Goal: Use online tool/utility: Use online tool/utility

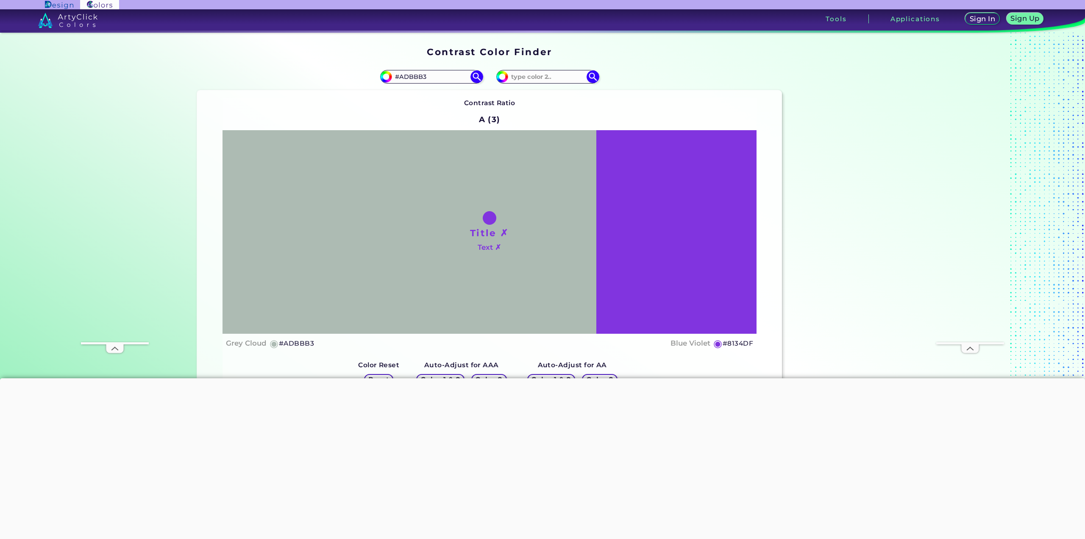
click at [545, 79] on input at bounding box center [547, 76] width 79 height 11
click at [628, 179] on div "Title ✗ Text ✗" at bounding box center [490, 232] width 534 height 204
click at [586, 79] on img at bounding box center [593, 77] width 15 height 15
click at [620, 198] on div "Title ✗ Text ✗" at bounding box center [490, 232] width 534 height 204
click at [689, 340] on h4 "Blue Violet" at bounding box center [691, 343] width 40 height 12
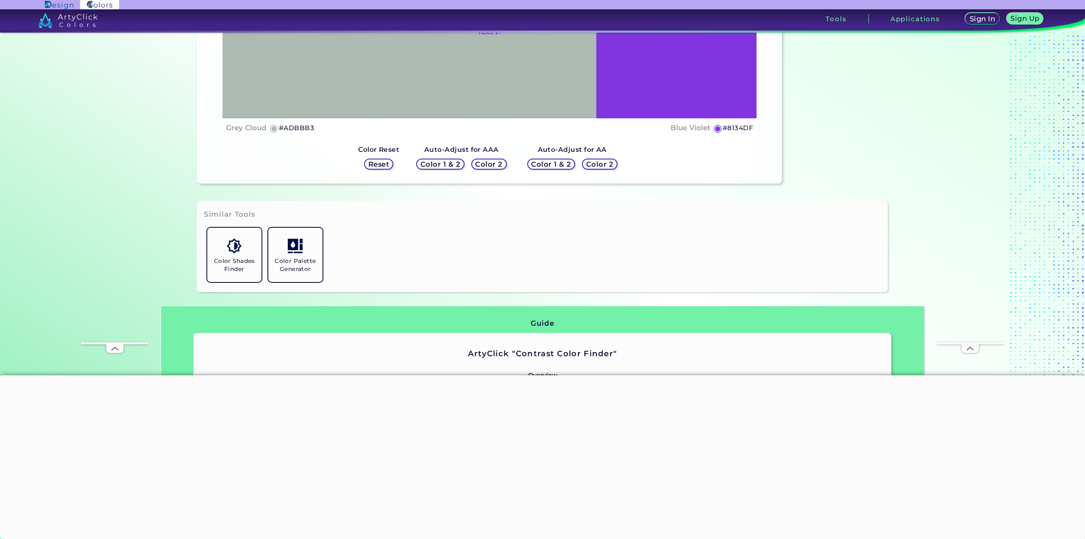
scroll to position [127, 0]
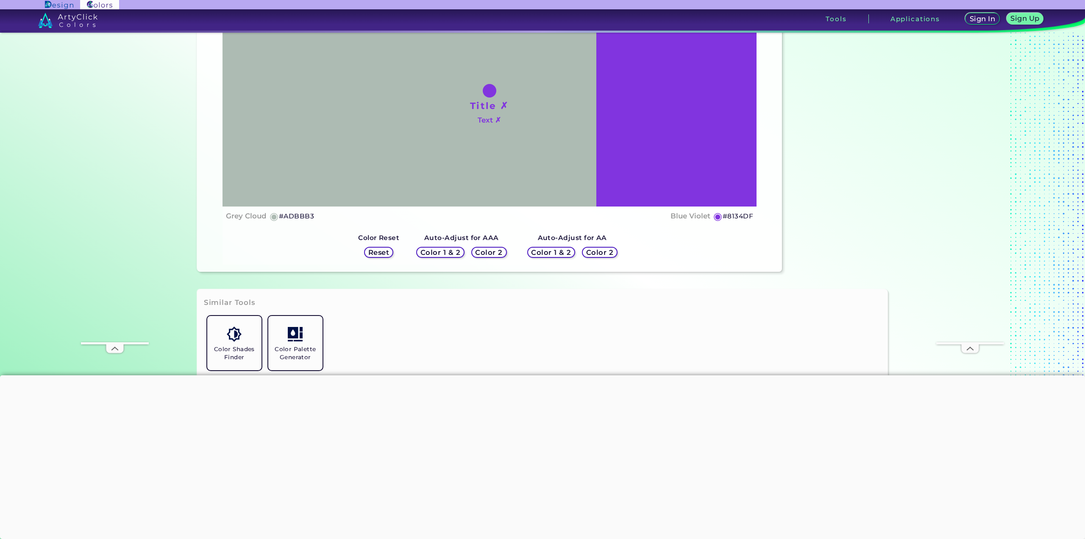
click at [456, 251] on h5 "Color 1 & 2" at bounding box center [440, 252] width 36 height 6
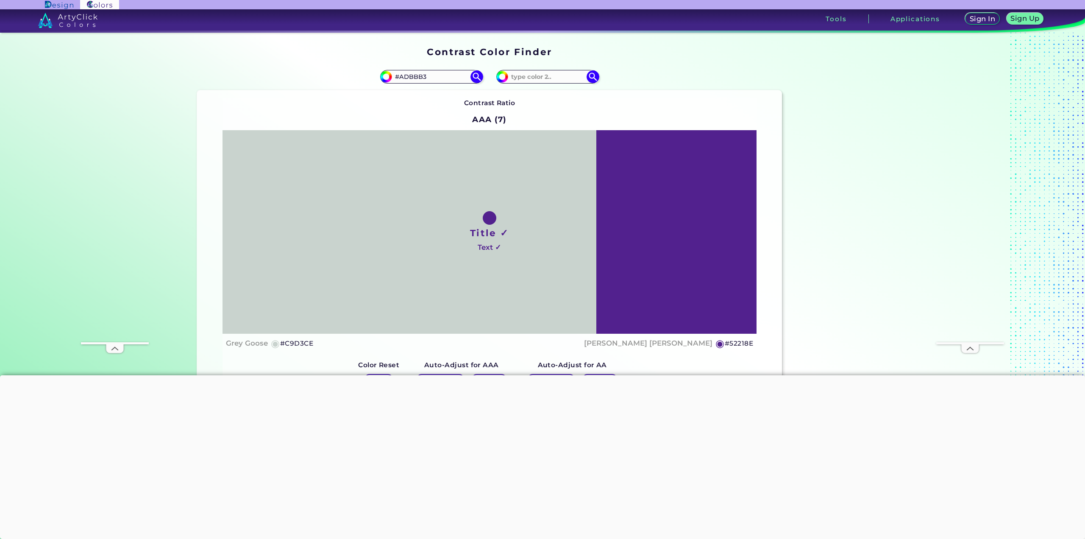
scroll to position [85, 0]
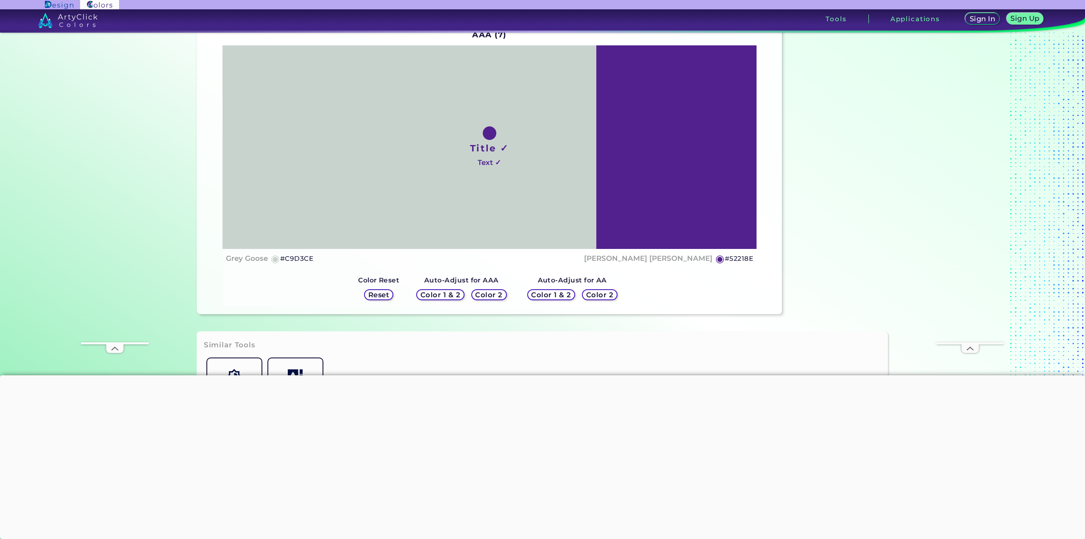
click at [484, 297] on h5 "Color 2" at bounding box center [489, 295] width 25 height 6
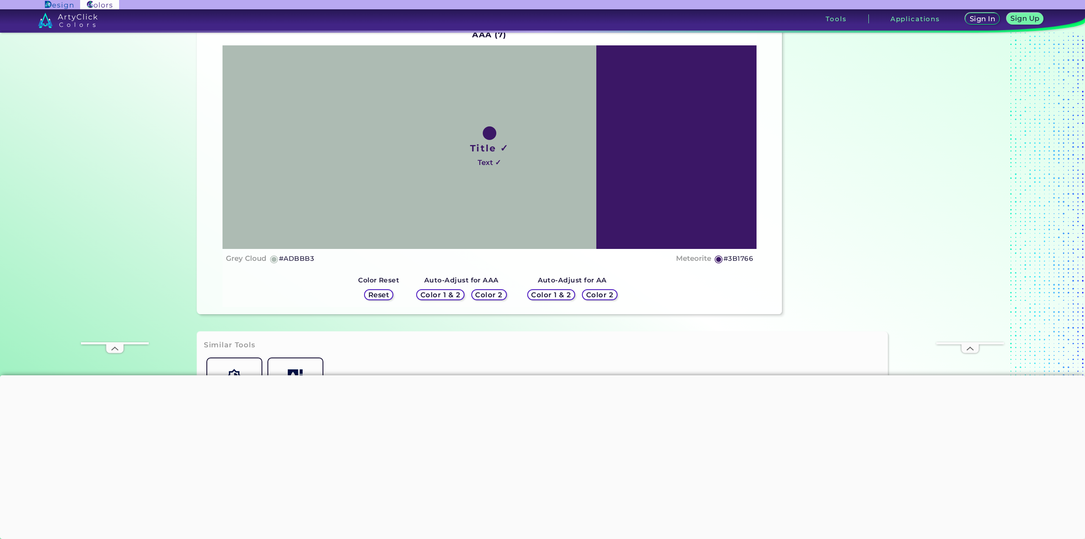
click at [446, 297] on h5 "Color 1 & 2" at bounding box center [440, 295] width 36 height 6
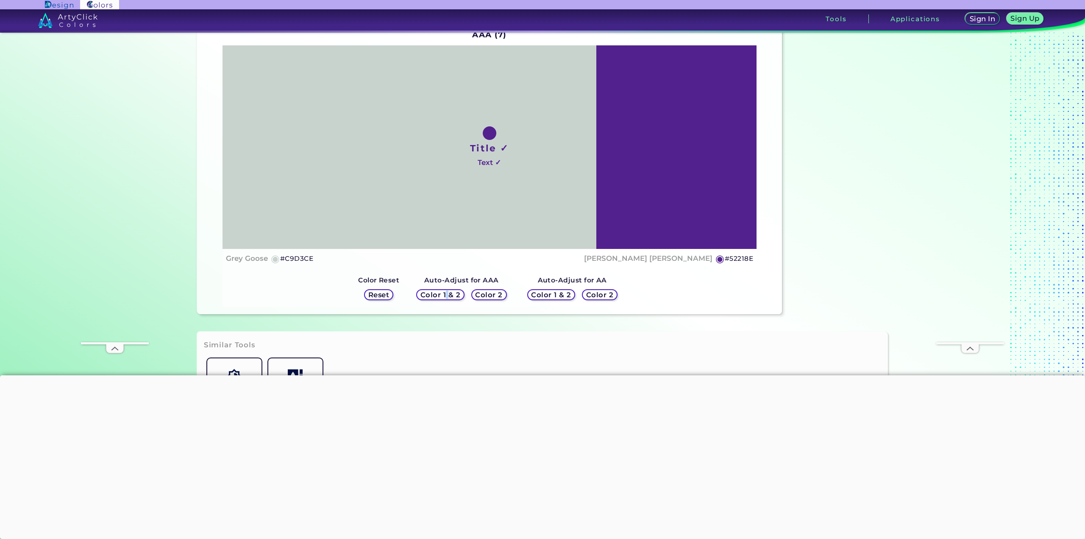
click at [446, 297] on h5 "Color 1 & 2" at bounding box center [440, 295] width 37 height 6
click at [551, 294] on h5 "Color 1 & 2" at bounding box center [551, 295] width 37 height 6
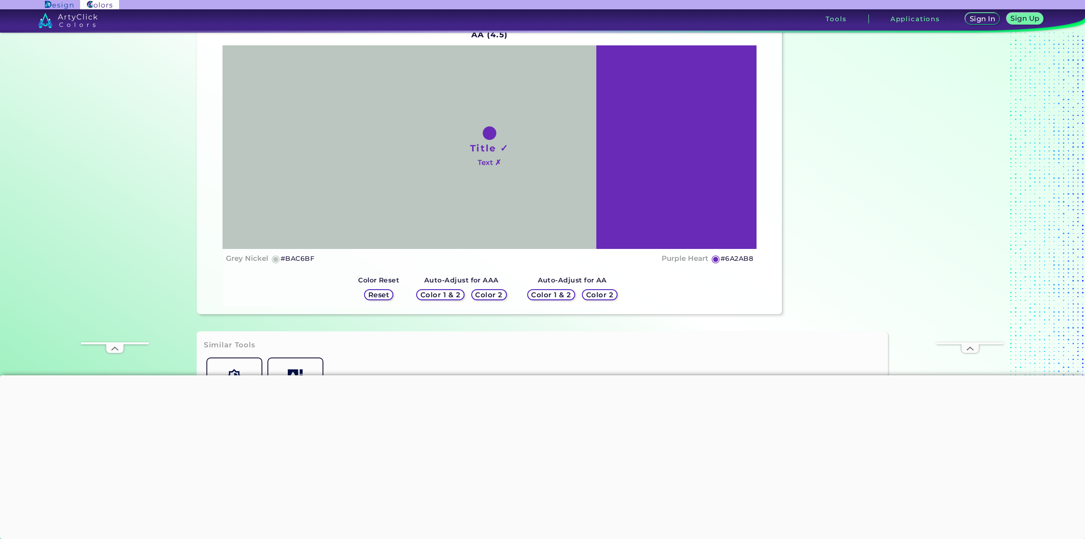
click at [597, 292] on h5 "Color 2" at bounding box center [600, 295] width 25 height 6
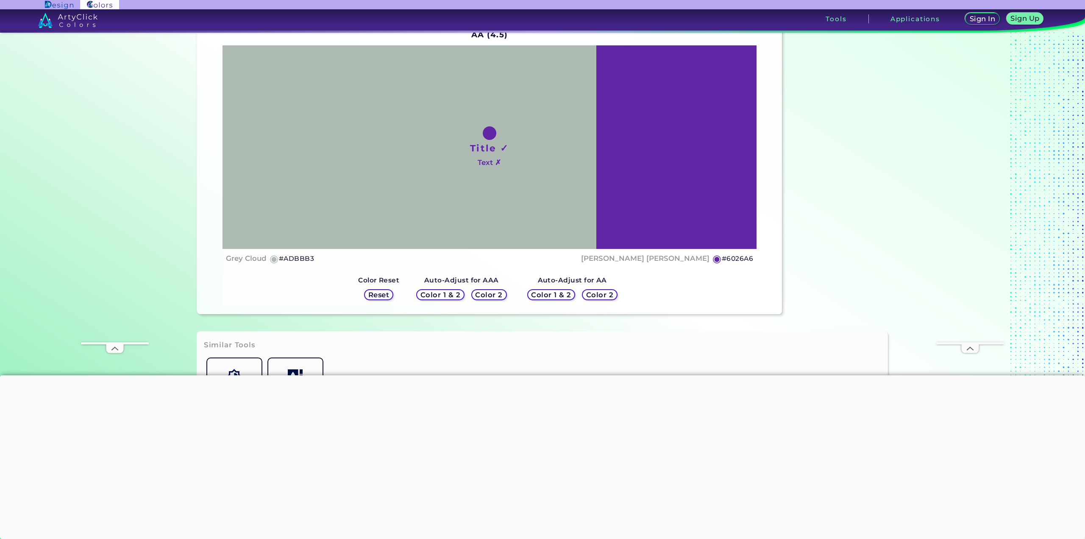
click at [533, 296] on h5 "Color 1 & 2" at bounding box center [551, 295] width 36 height 6
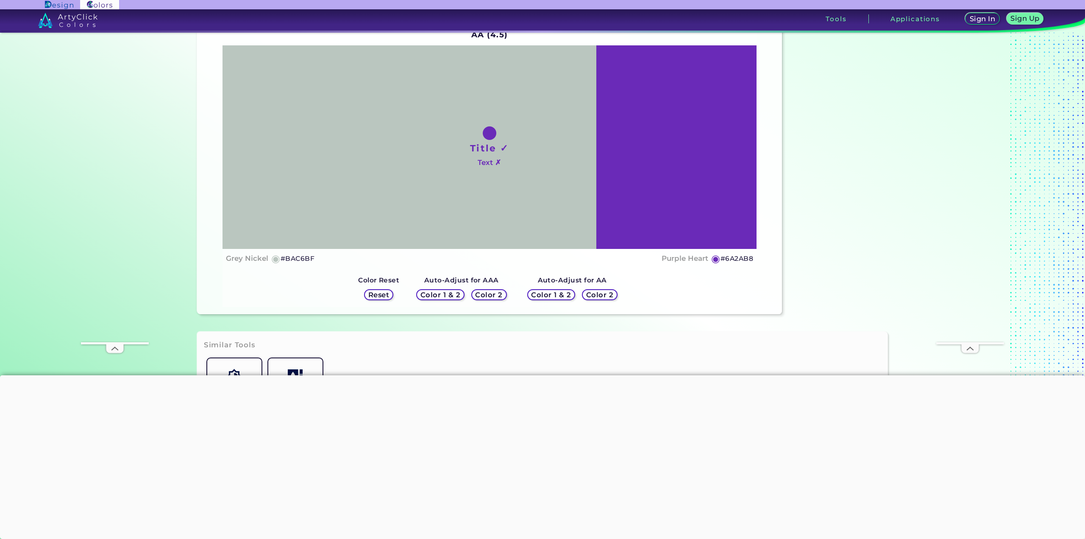
click at [490, 292] on h5 "Color 2" at bounding box center [489, 295] width 25 height 6
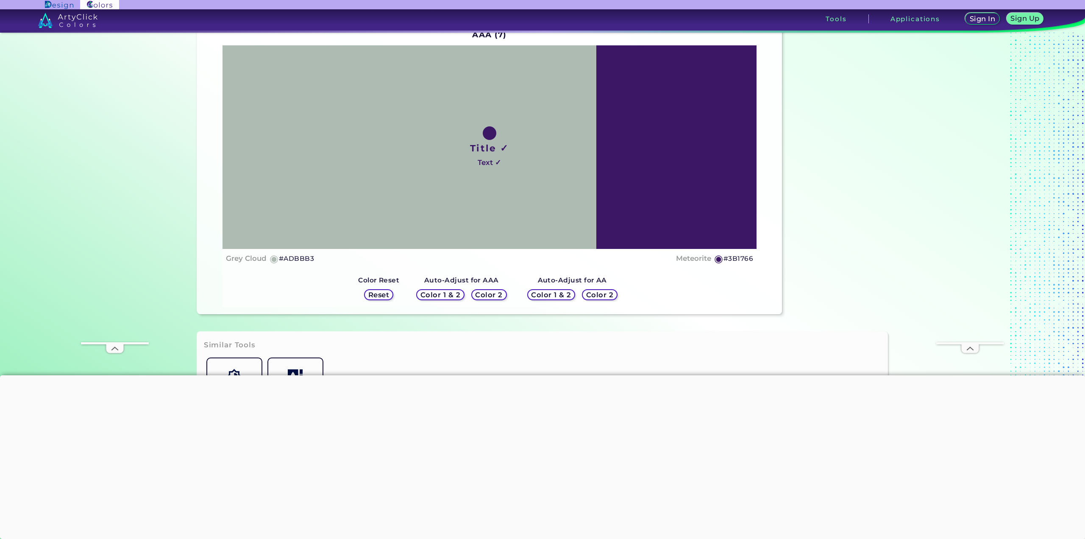
drag, startPoint x: 458, startPoint y: 295, endPoint x: 444, endPoint y: 295, distance: 13.1
click at [455, 295] on h5 "Color 1 & 2" at bounding box center [440, 295] width 36 height 6
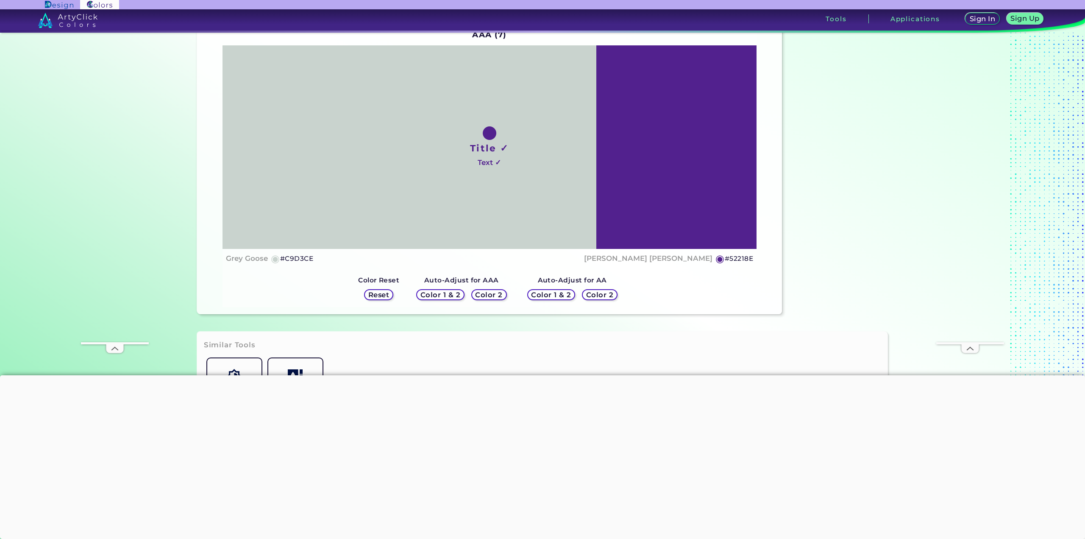
click at [381, 296] on h5 "Reset" at bounding box center [378, 295] width 19 height 6
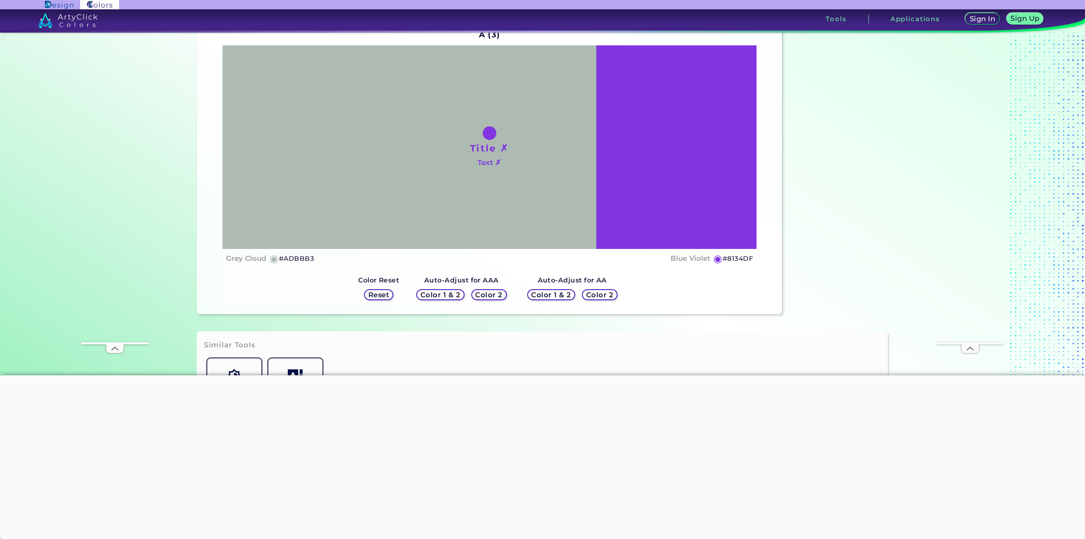
click at [377, 296] on h5 "Reset" at bounding box center [378, 295] width 19 height 6
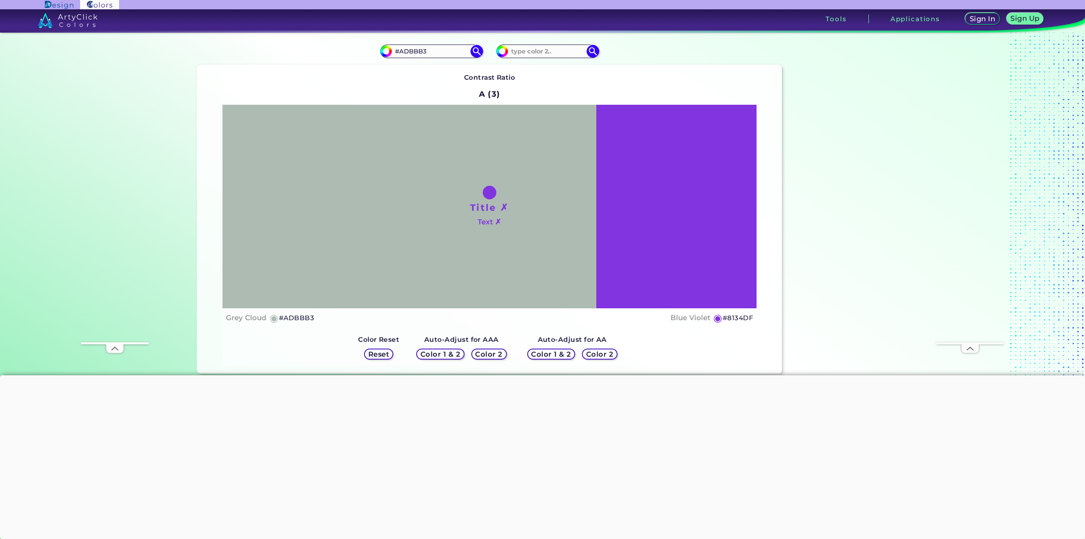
scroll to position [0, 0]
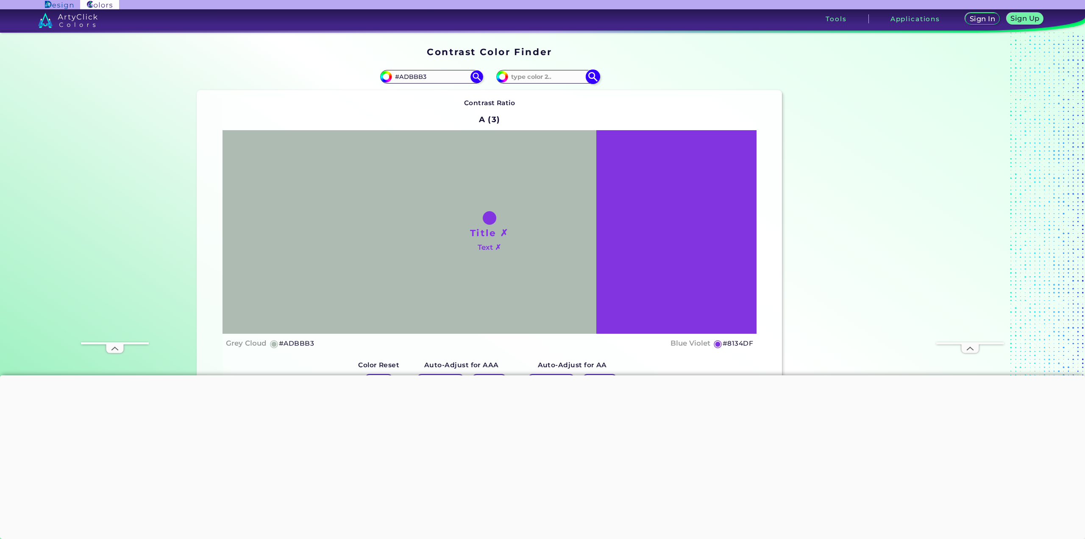
click at [550, 76] on input at bounding box center [547, 76] width 79 height 11
click at [496, 79] on input "#8134df" at bounding box center [501, 75] width 11 height 11
type input "#53495f"
type input "#53495F"
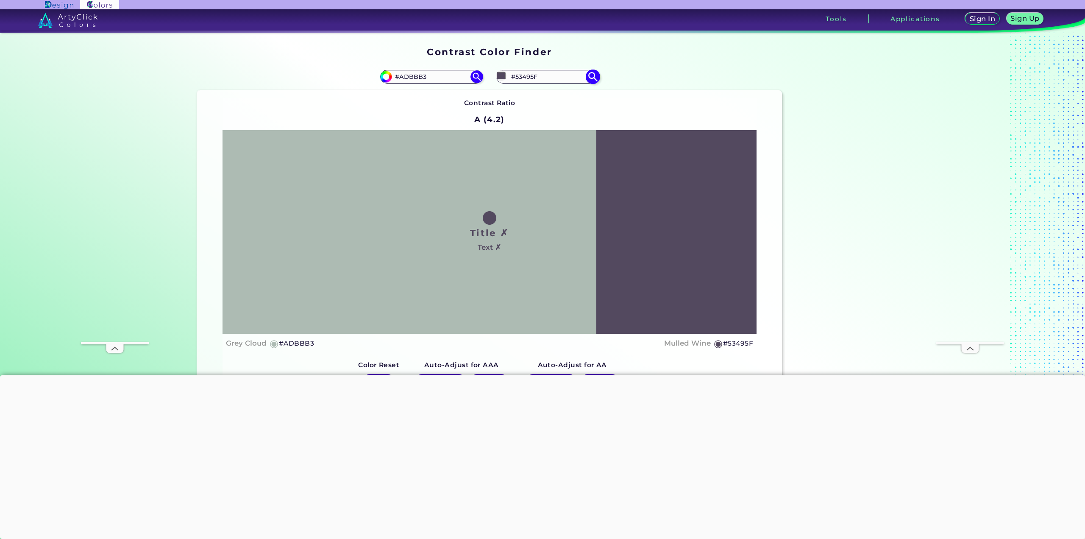
type input "#5c4875"
type input "#5C4875"
type input "#614c7b"
type input "#614C7B"
type input "#644e7e"
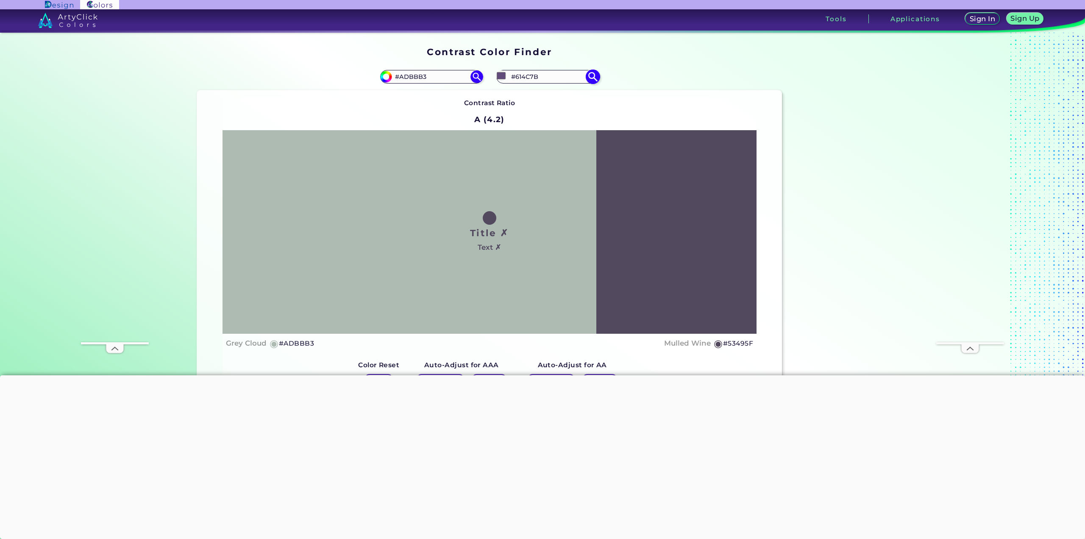
type input "#644E7E"
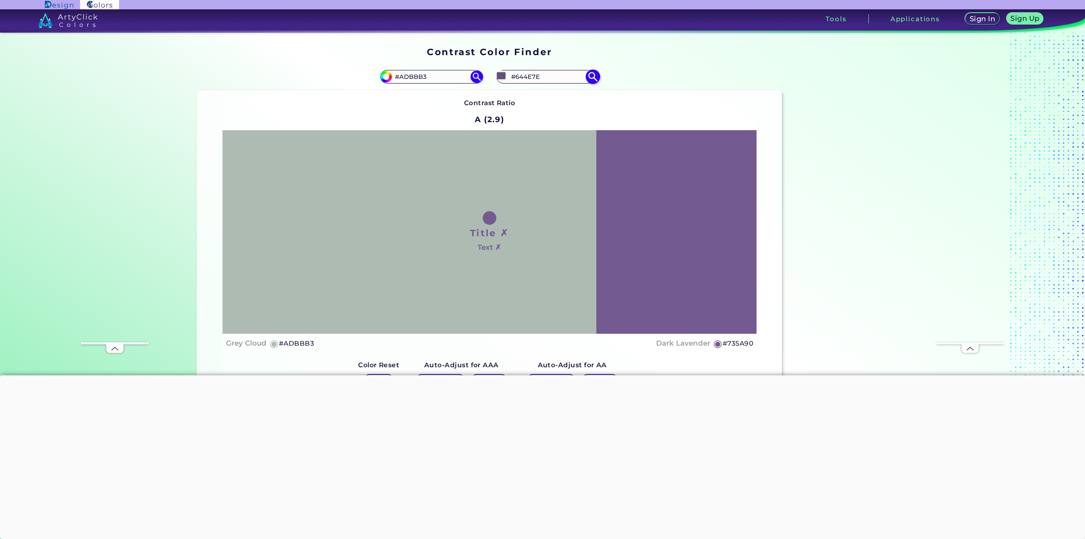
type input "#735a90"
type input "#735A90"
type input "#8c72ac"
type input "#8C72AC"
type input "#a38bc1"
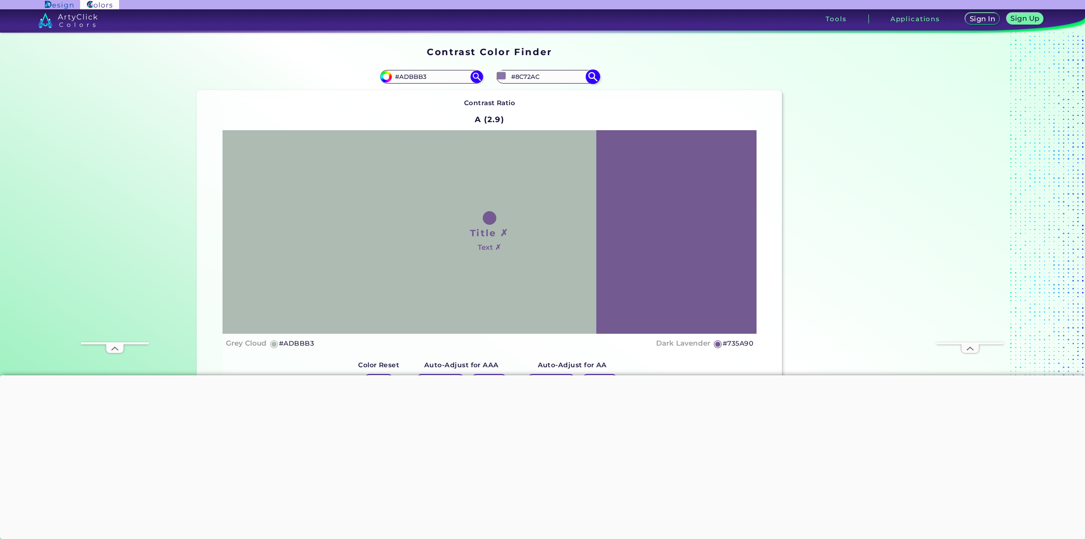
type input "#A38BC1"
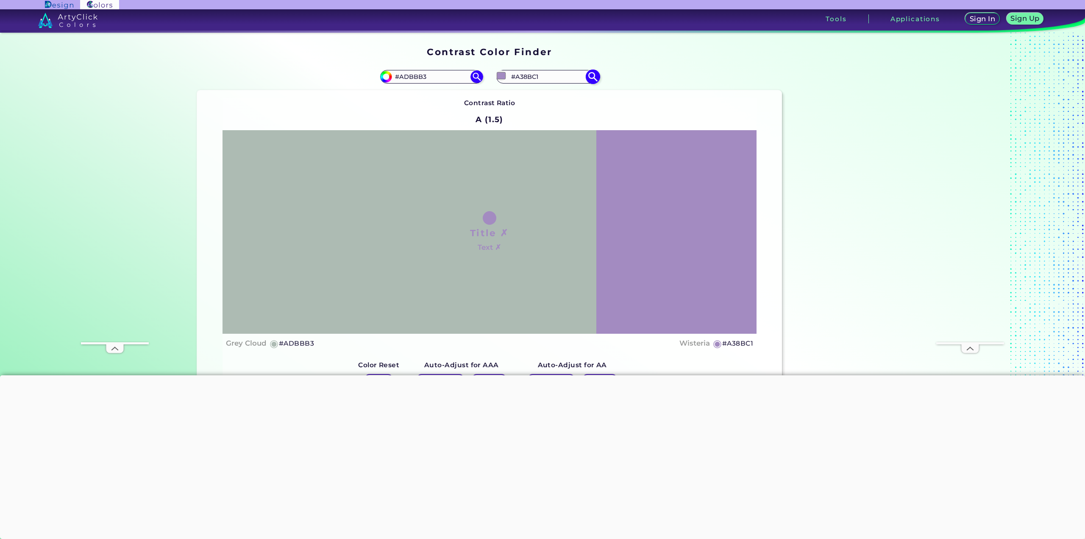
type input "#a38cc0"
type input "#A38CC0"
type input "#9e87ba"
type input "#9E87BA"
type input "#9e88b9"
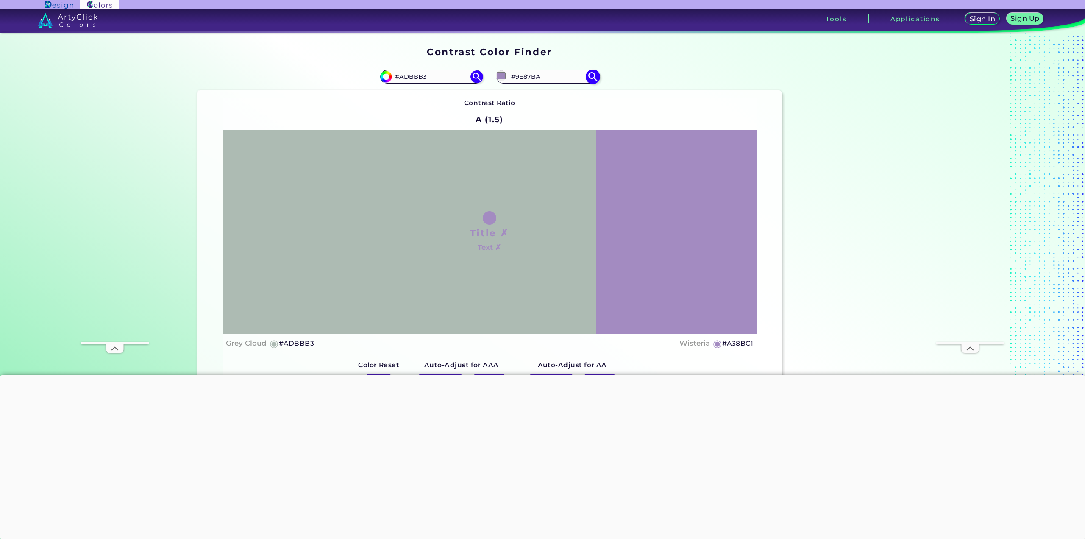
type input "#9E88B9"
type input "#9c86b6"
type input "#9C86B6"
type input "#9c87b5"
type input "#9C87B5"
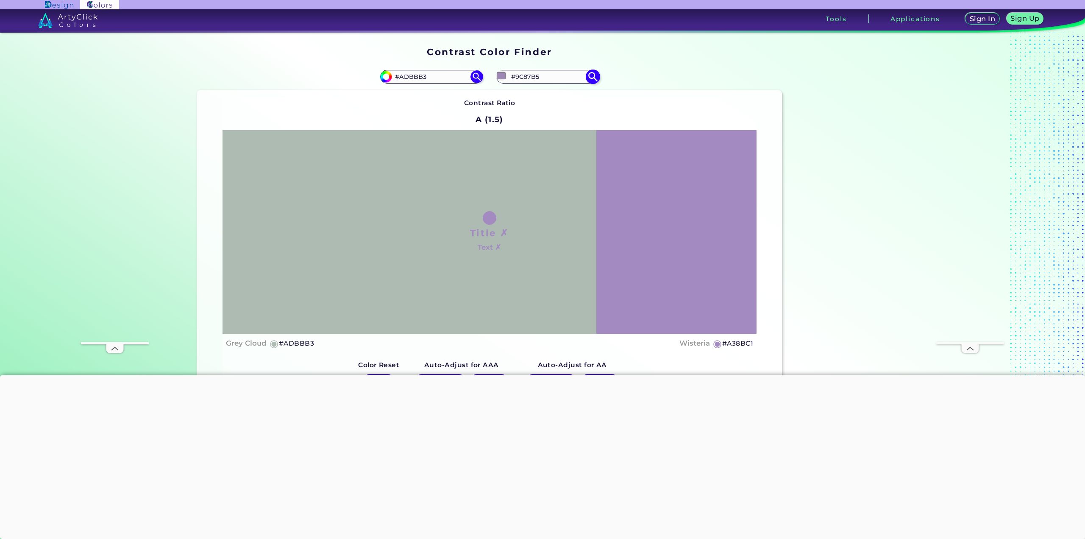
type input "#9783af"
type input "#9783AF"
type input "#927ea9"
type input "#927EA9"
type input "#8a79a0"
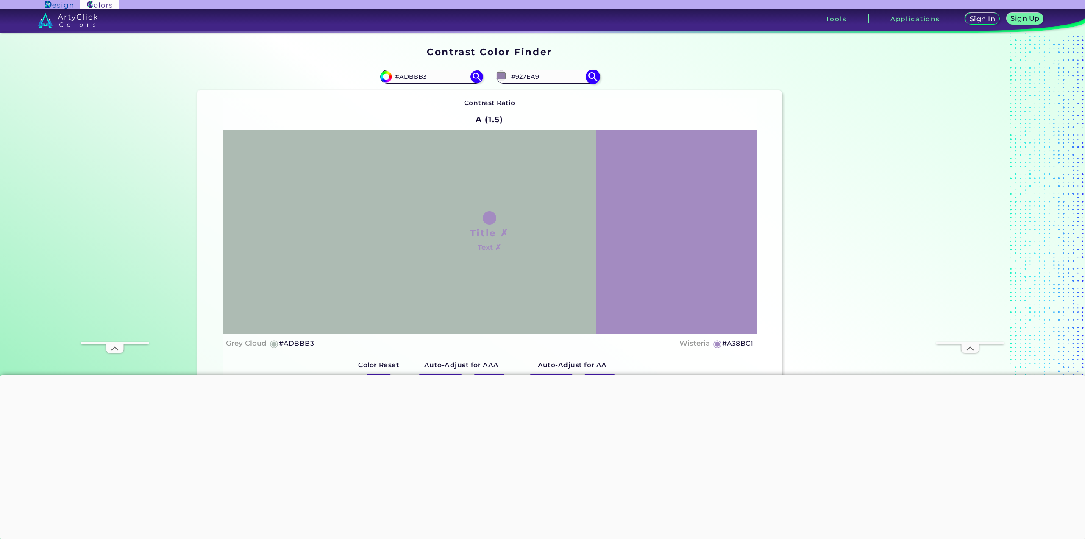
type input "#8A79A0"
type input "#8a7a9f"
type input "#8A7A9F"
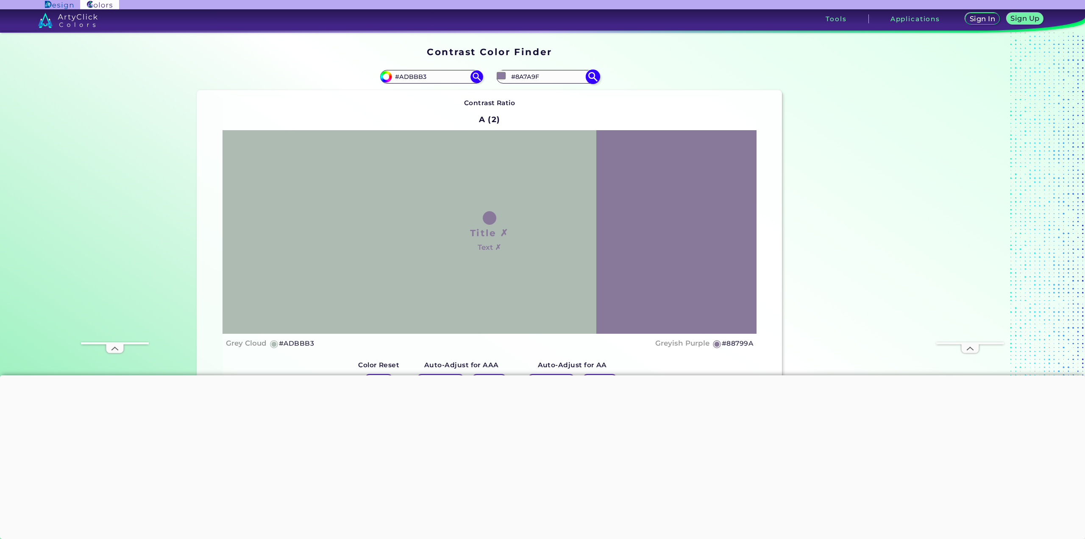
type input "#88799a"
type input "#88799A"
type input "#837693"
type input "#746c7f"
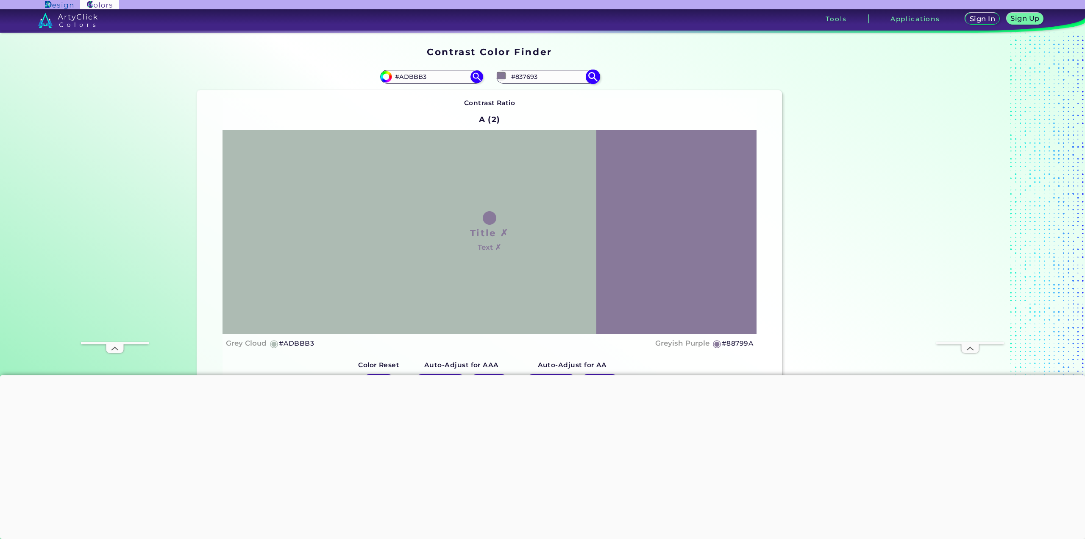
type input "#746C7F"
type input "#726b7b"
type input "#726B7B"
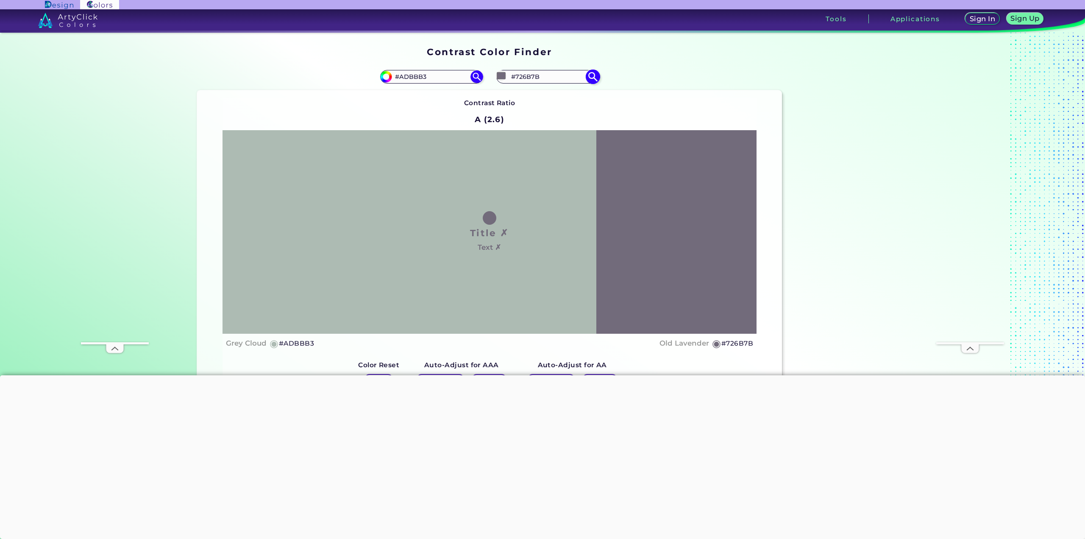
type input "#6f6779"
type input "#6F6779"
type input "#706b76"
type input "#706B76"
type input "#666369"
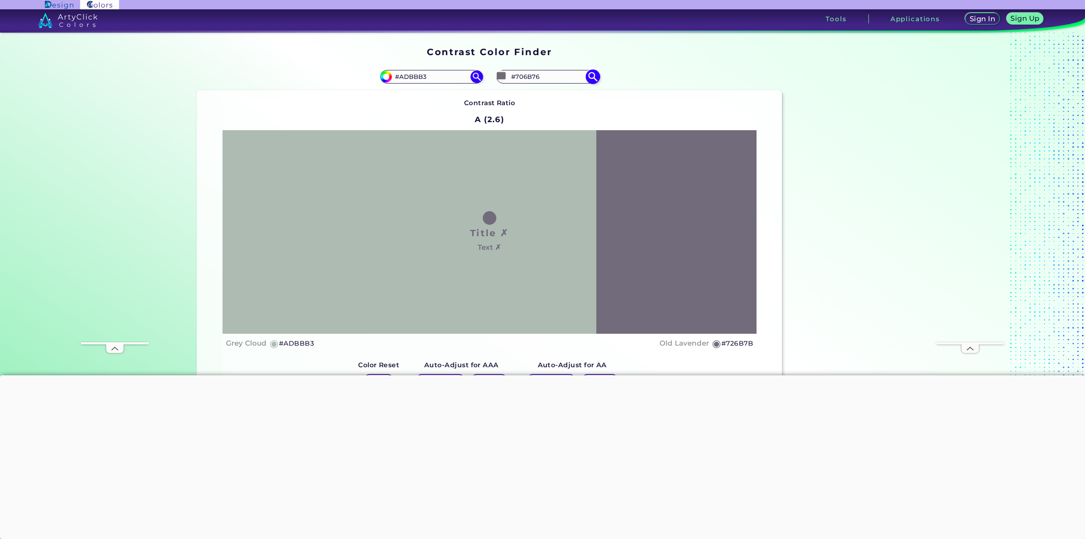
type input "#666369"
type input "#4c4c4d"
type input "#4C4C4D"
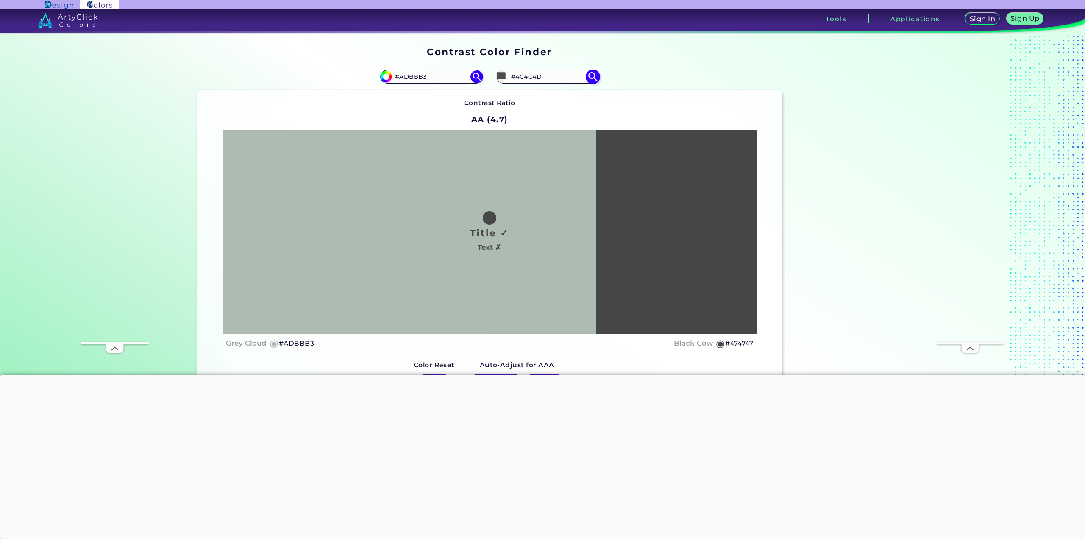
type input "#424242"
type input "#454545"
type input "#4f4e50"
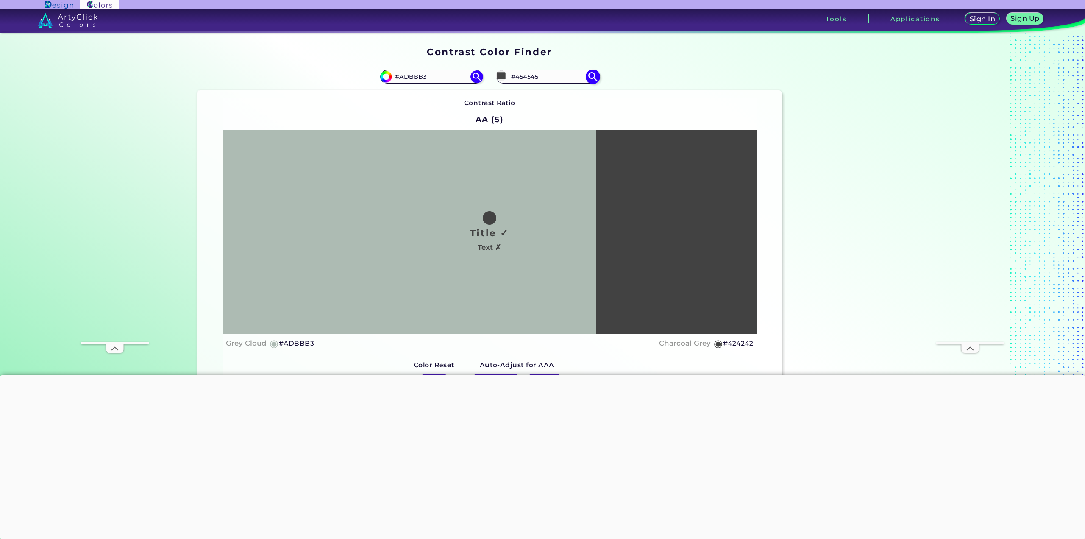
type input "#4F4E50"
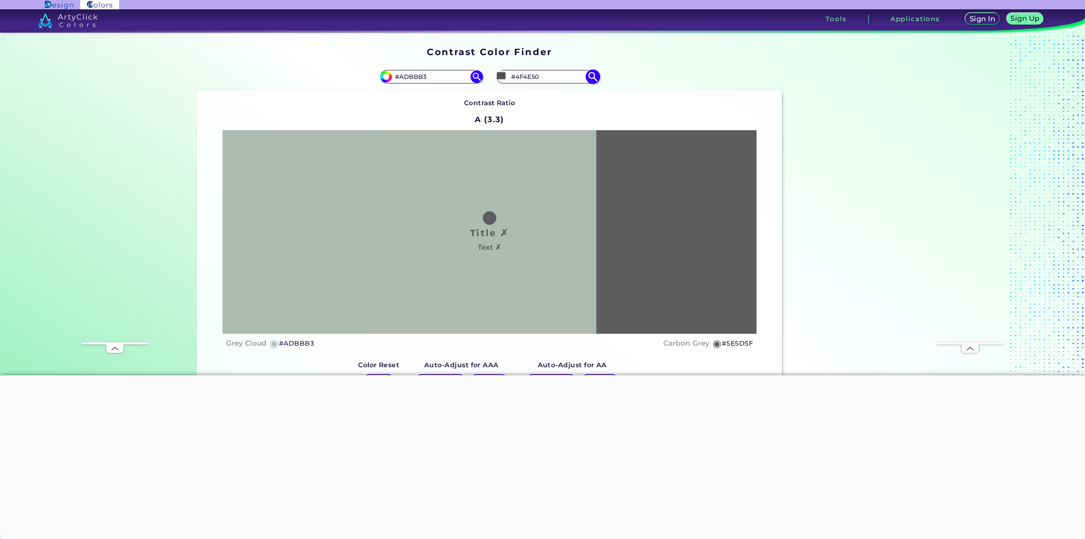
type input "#5e5d5f"
type input "#5E5D5F"
type input "#6b6a6c"
type input "#6B6A6C"
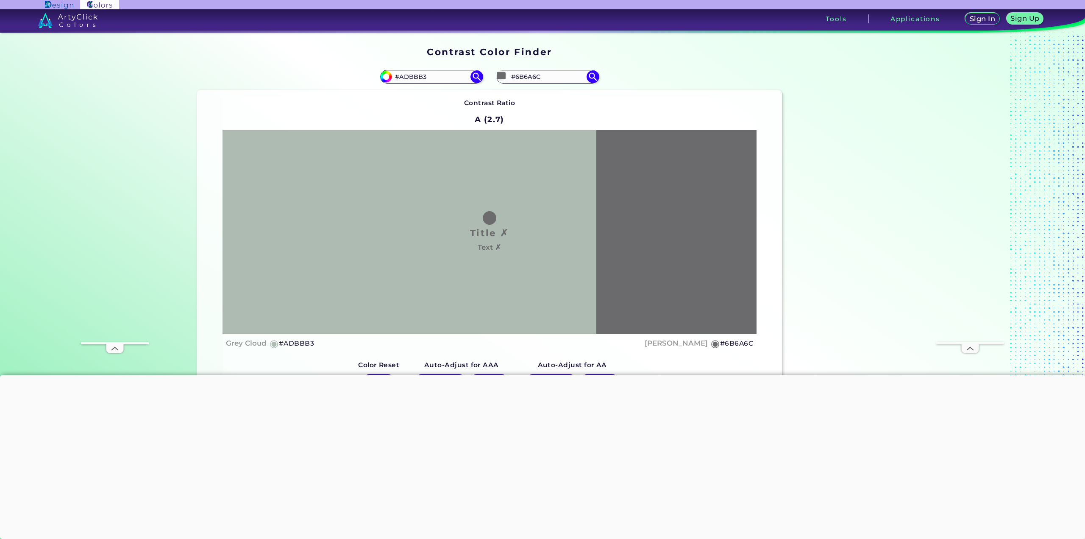
type input "#6b6a6c"
click at [408, 361] on div "Auto-Adjust for AAA Color 1 & 2 Color 2" at bounding box center [461, 374] width 111 height 36
click at [464, 362] on strong "Auto-Adjust for AAA" at bounding box center [461, 365] width 75 height 8
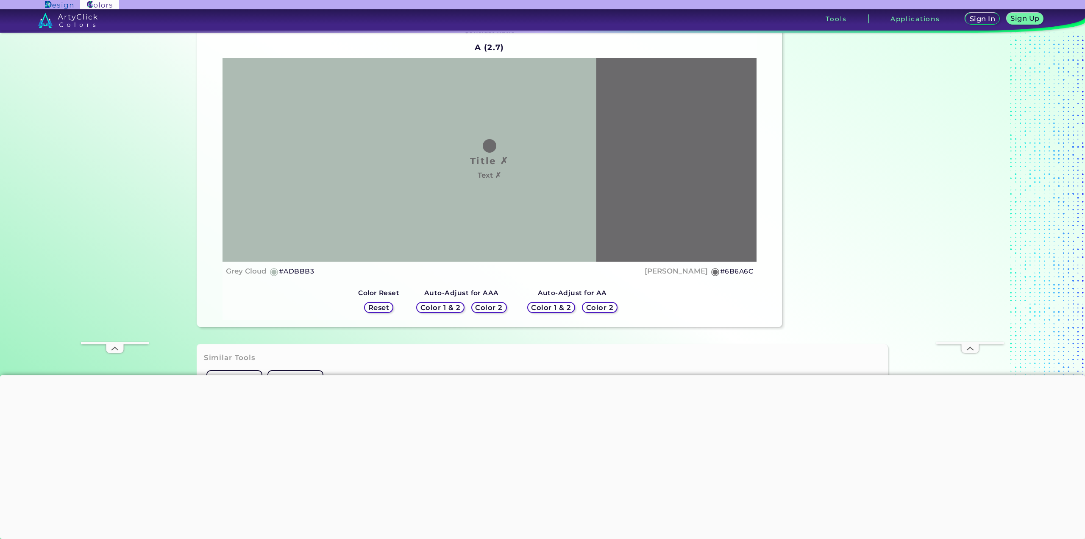
scroll to position [127, 0]
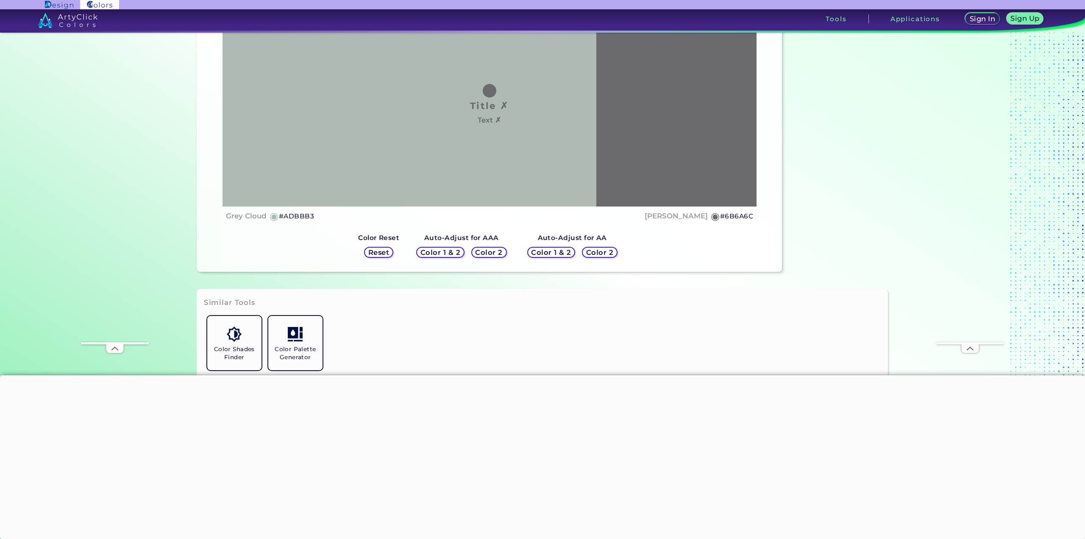
click at [486, 252] on h5 "Color 2" at bounding box center [489, 252] width 25 height 6
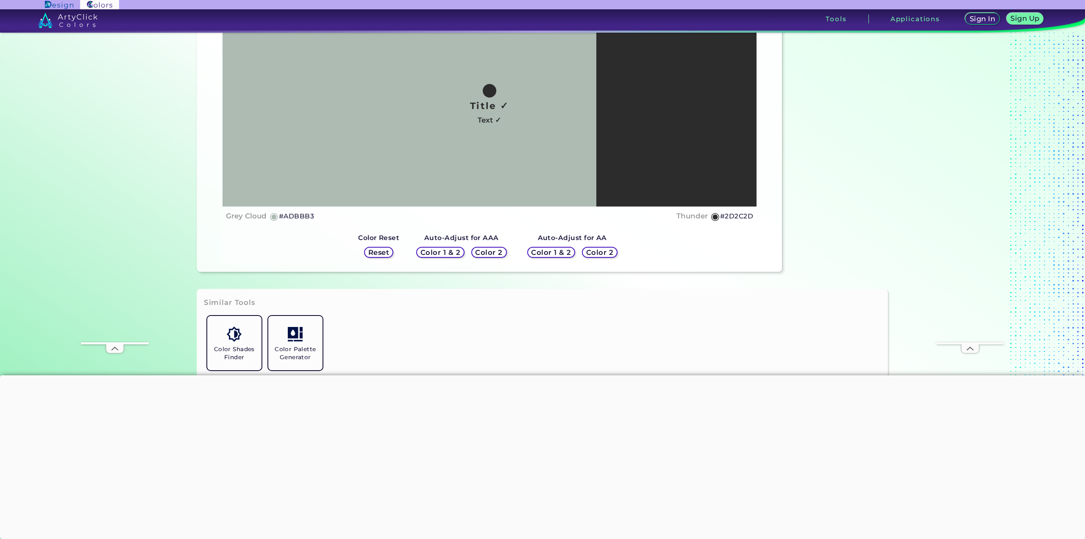
click at [450, 255] on h5 "Color 1 & 2" at bounding box center [440, 252] width 36 height 6
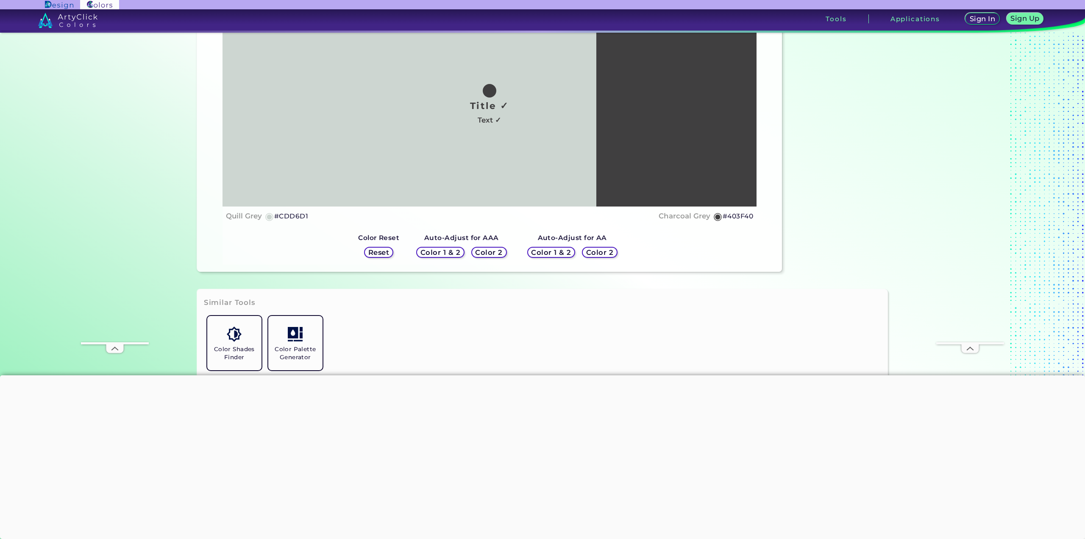
click at [399, 255] on div "Color Reset Reset" at bounding box center [379, 247] width 55 height 36
click at [401, 250] on div "Color Reset Reset" at bounding box center [379, 247] width 55 height 36
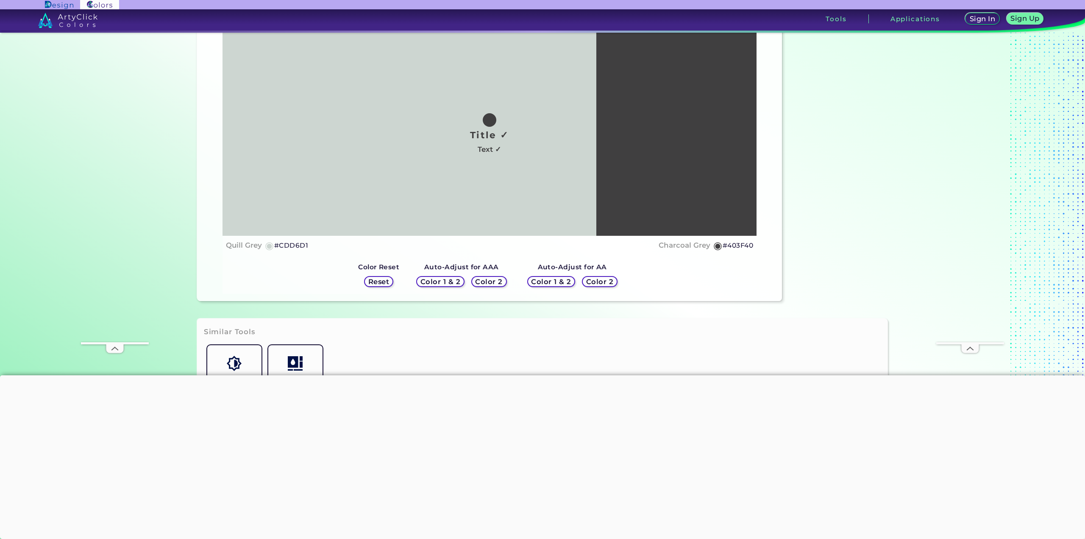
scroll to position [85, 0]
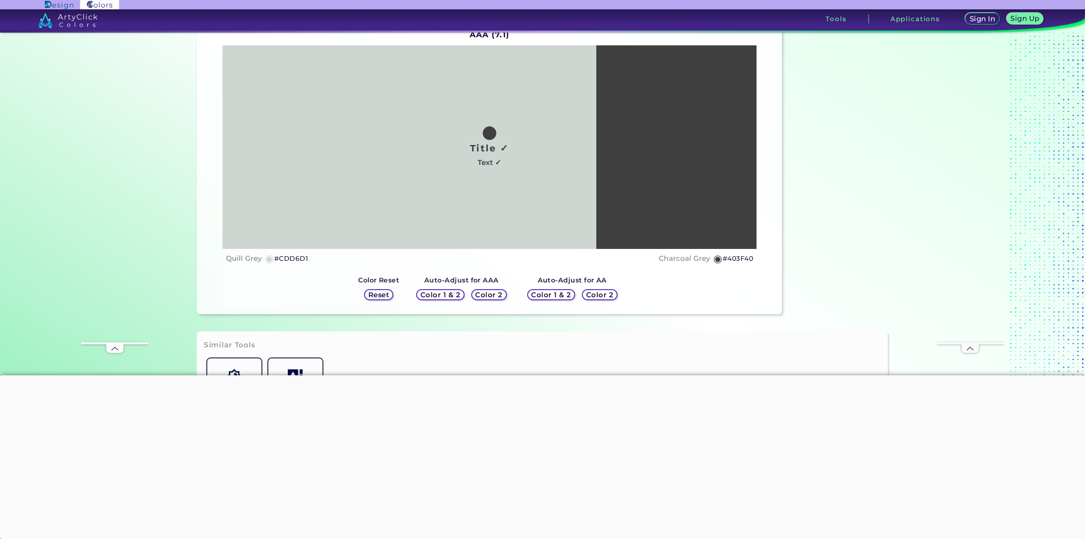
click at [744, 257] on h5 "#403F40" at bounding box center [738, 258] width 31 height 11
copy h5 "#"
click at [744, 257] on h5 "#403F40 copied copied" at bounding box center [738, 258] width 31 height 11
copy h5 "#403F40"
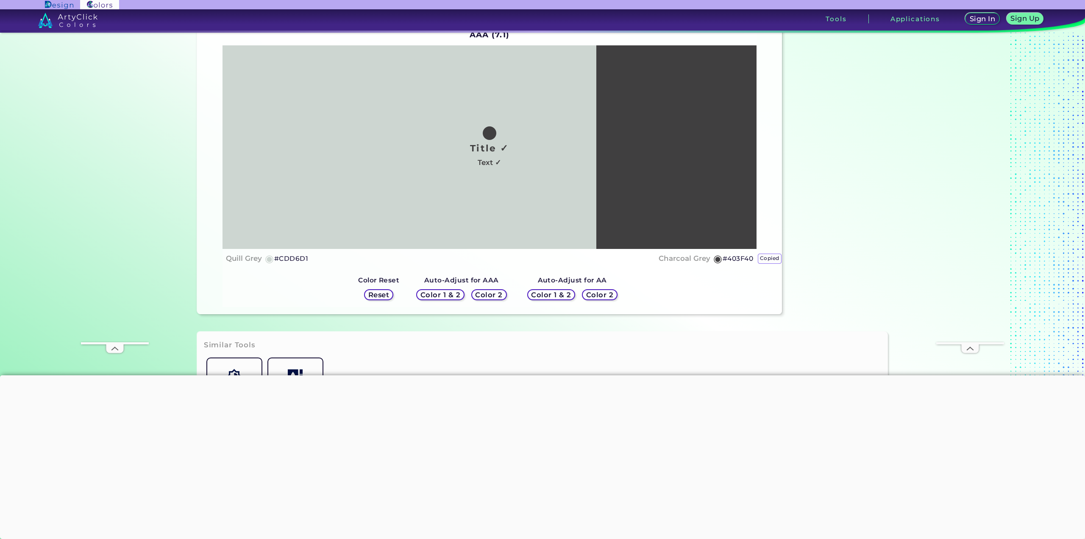
click at [744, 257] on h5 "#403F40 copied copied copied" at bounding box center [738, 258] width 31 height 11
click at [744, 257] on h5 "#403F40 copied copied copied copied" at bounding box center [738, 258] width 31 height 11
copy h5 "403F40 copied copied copied copied"
click at [744, 257] on h5 "#403F40 copied copied" at bounding box center [738, 258] width 31 height 11
copy h5 "#403F40"
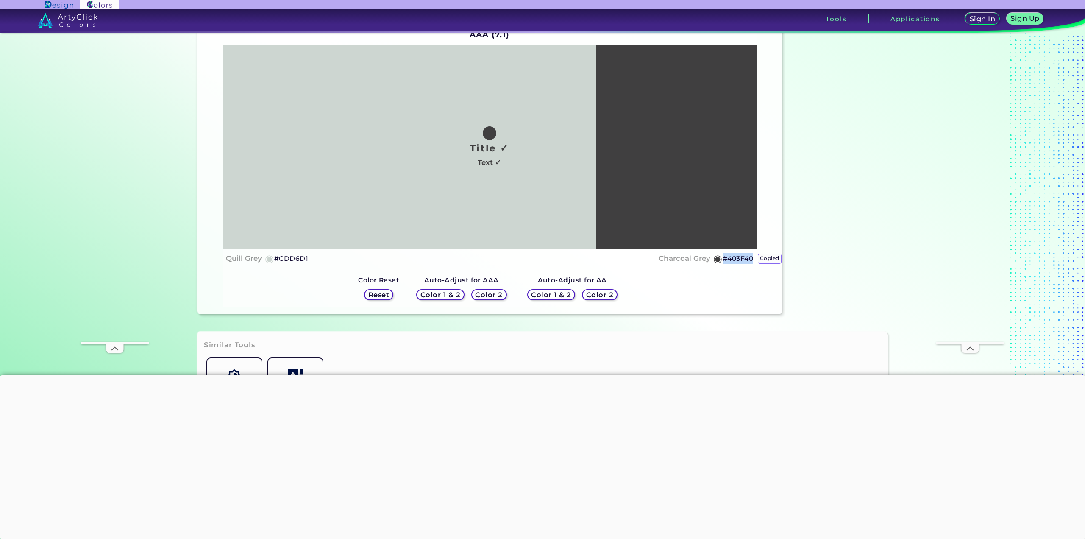
click at [744, 257] on h5 "#403F40 copied copied" at bounding box center [738, 258] width 31 height 11
copy h5 "#403F40"
click at [741, 258] on h5 "#403F40" at bounding box center [738, 258] width 31 height 11
